Goal: Task Accomplishment & Management: Use online tool/utility

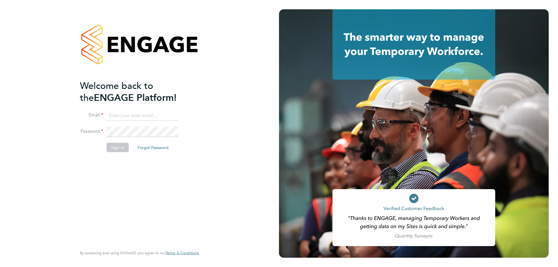
type input "[PERSON_NAME][EMAIL_ADDRESS][DOMAIN_NAME]"
click at [110, 150] on button "Sign In" at bounding box center [118, 147] width 22 height 9
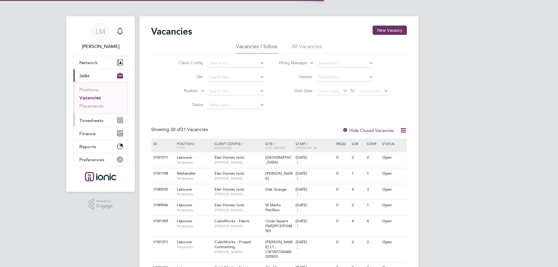
click at [97, 121] on span "Timesheets" at bounding box center [91, 121] width 24 height 6
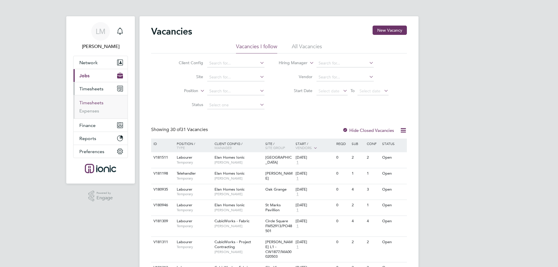
click at [96, 101] on link "Timesheets" at bounding box center [91, 103] width 24 height 6
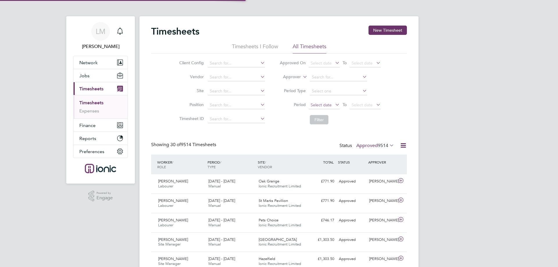
click at [321, 104] on span "Select date" at bounding box center [320, 104] width 21 height 5
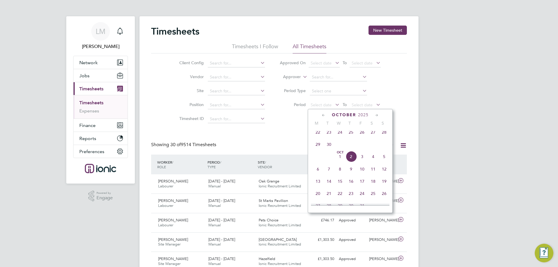
click at [317, 133] on span "22" at bounding box center [317, 132] width 11 height 11
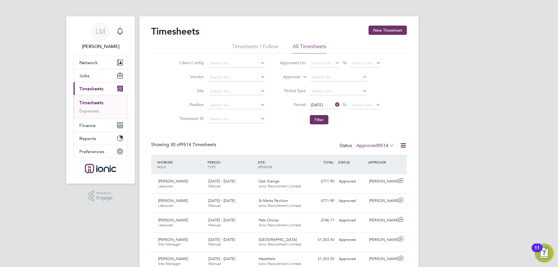
click at [374, 145] on label "Approved 9514" at bounding box center [375, 146] width 38 height 6
click at [375, 179] on li "Approved" at bounding box center [365, 180] width 27 height 8
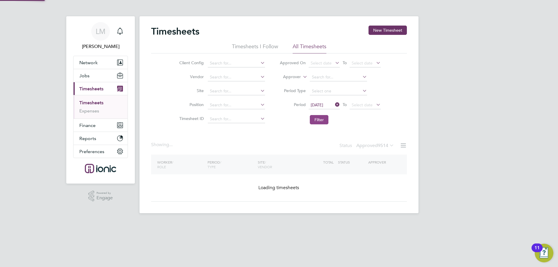
click at [317, 111] on li "Period 22 Sep 2025 To Select date" at bounding box center [330, 105] width 116 height 14
click at [319, 118] on button "Filter" at bounding box center [319, 119] width 19 height 9
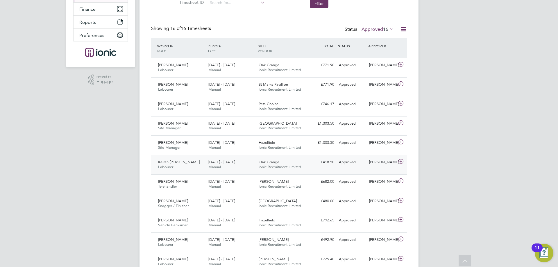
click at [195, 166] on div "Keiran Lunt Labourer 22 - 28 Sep 2025" at bounding box center [181, 164] width 50 height 15
